Goal: Transaction & Acquisition: Obtain resource

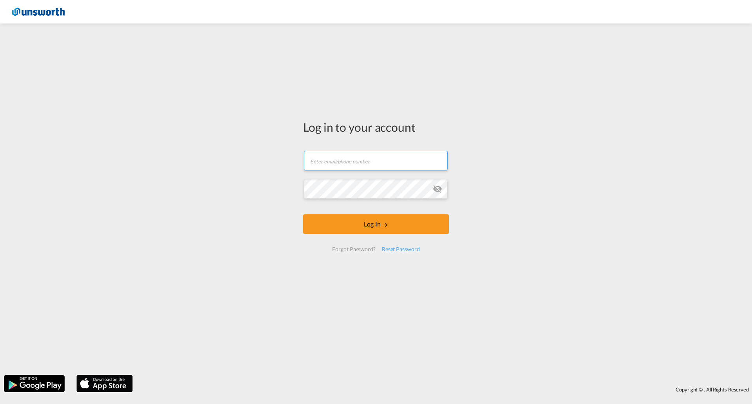
type input "[EMAIL_ADDRESS][PERSON_NAME][DOMAIN_NAME]"
click at [427, 226] on button "Log In" at bounding box center [376, 224] width 146 height 20
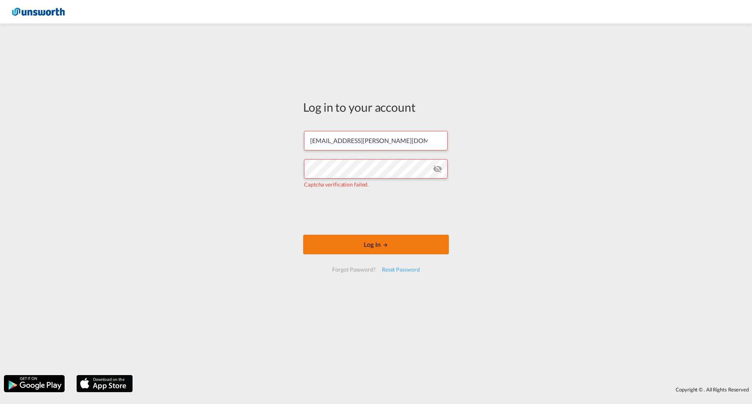
click at [390, 248] on button "Log In" at bounding box center [376, 245] width 146 height 20
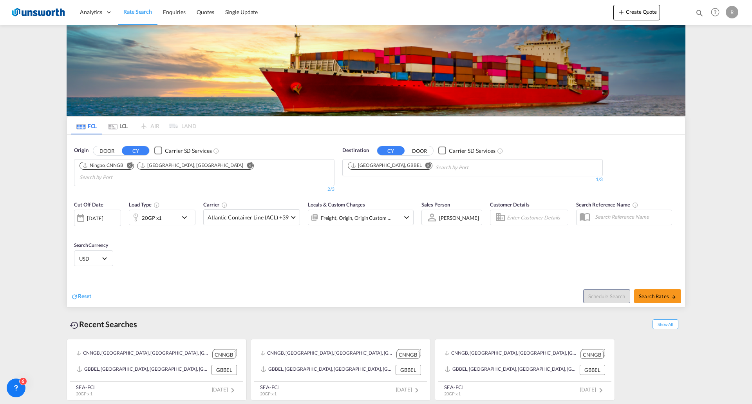
click at [130, 167] on md-icon "Remove" at bounding box center [130, 165] width 6 height 6
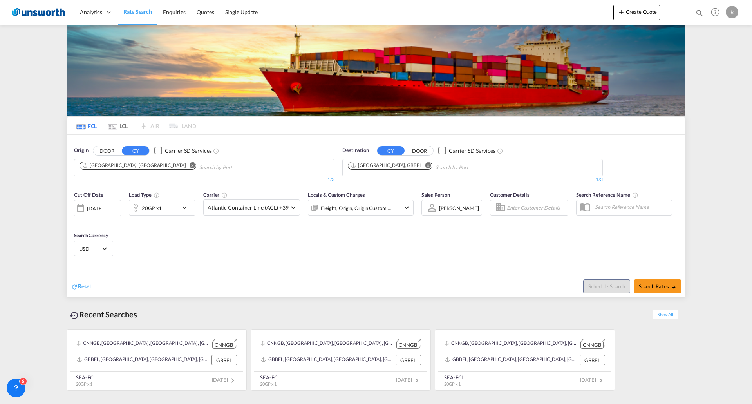
click at [168, 212] on div "20GP x1" at bounding box center [153, 208] width 49 height 16
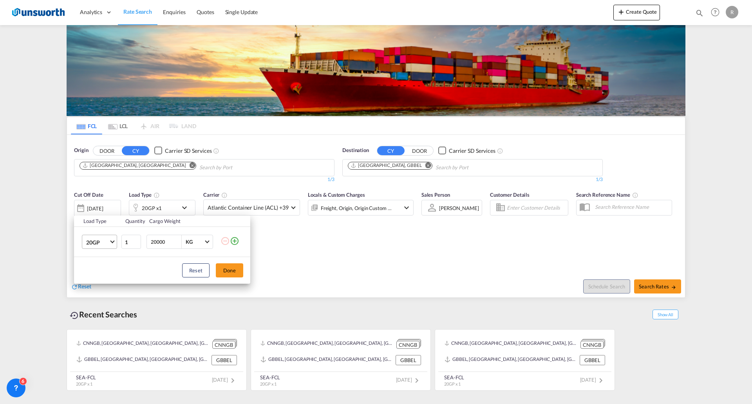
click at [114, 244] on md-select-value "20GP" at bounding box center [100, 241] width 31 height 13
click at [114, 279] on md-option "40HC" at bounding box center [106, 279] width 53 height 19
click at [137, 238] on input "1" at bounding box center [131, 242] width 20 height 14
type input "2"
click at [137, 241] on input "2" at bounding box center [131, 242] width 20 height 14
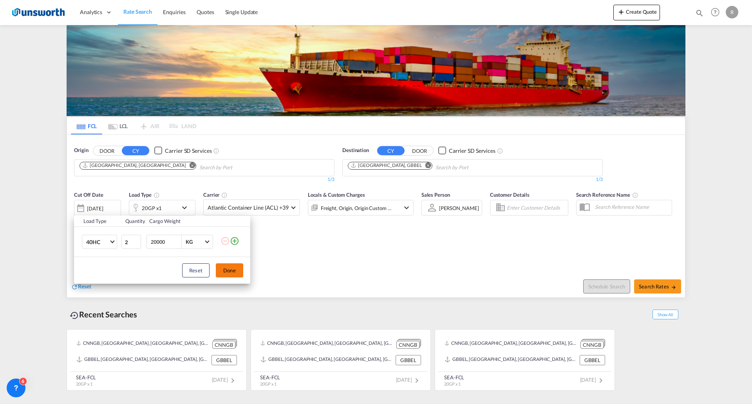
click at [227, 269] on button "Done" at bounding box center [229, 270] width 27 height 14
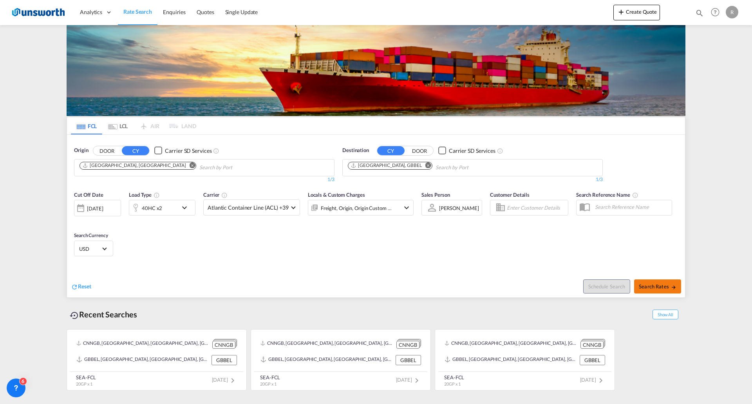
click at [669, 285] on span "Search Rates" at bounding box center [658, 286] width 38 height 6
type input "CNSHA to GBBEL / [DATE]"
